Goal: Find contact information: Find contact information

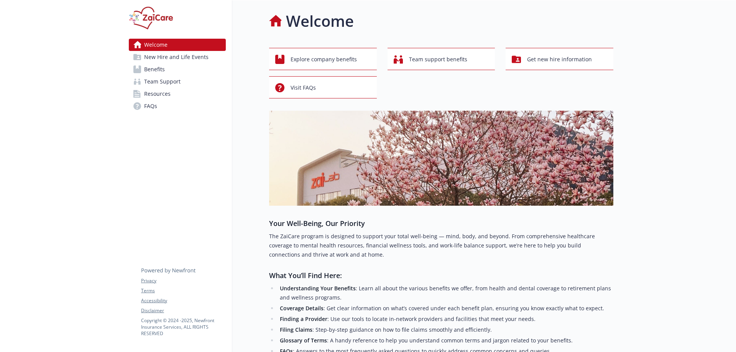
click at [163, 72] on span "Benefits" at bounding box center [154, 69] width 21 height 12
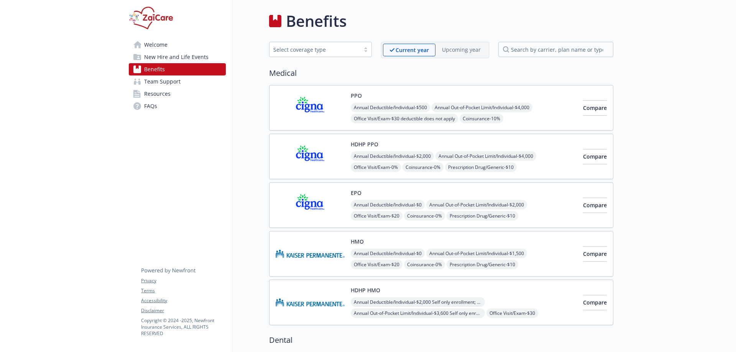
click at [388, 95] on div "PPO Annual Deductible/Individual - $500 Annual Out-of-Pocket Limit/Individual -…" at bounding box center [464, 108] width 226 height 33
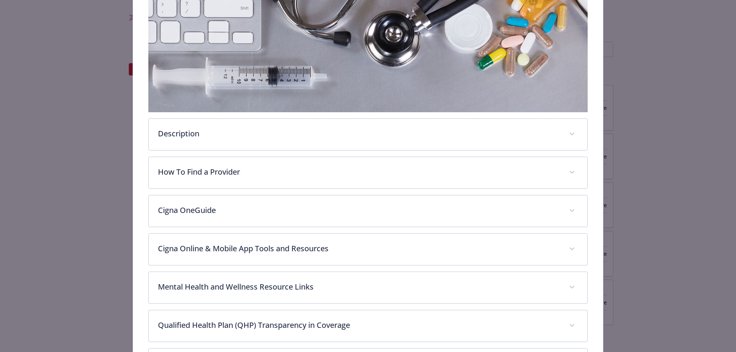
scroll to position [176, 0]
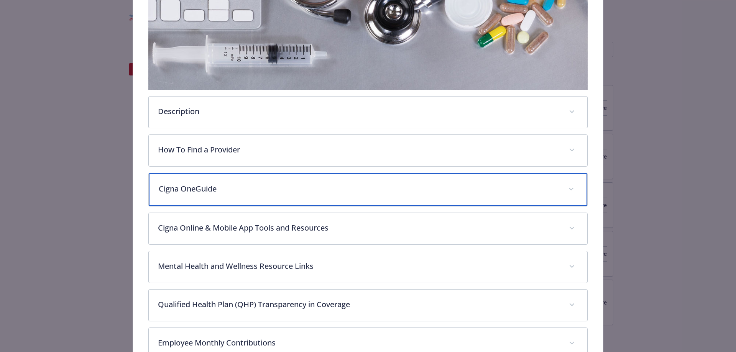
click at [245, 190] on p "Cigna OneGuide" at bounding box center [359, 189] width 401 height 12
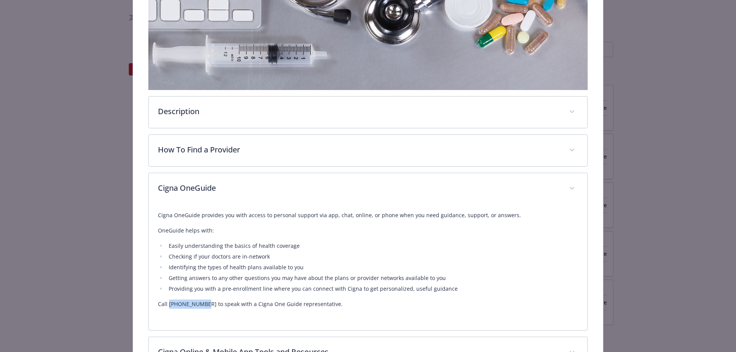
drag, startPoint x: 168, startPoint y: 303, endPoint x: 201, endPoint y: 305, distance: 33.4
click at [201, 305] on p "Call [PHONE_NUMBER] to speak with a Cigna One Guide representative." at bounding box center [368, 304] width 421 height 9
copy p "[PHONE_NUMBER]"
